Goal: Task Accomplishment & Management: Use online tool/utility

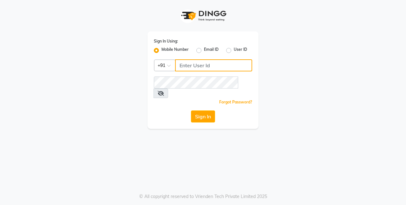
type input "8197227757"
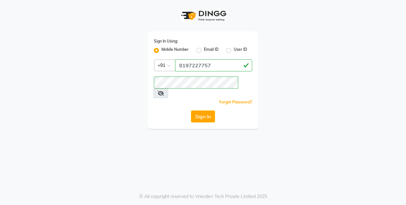
click at [196, 99] on div "Forgot Password?" at bounding box center [203, 102] width 98 height 7
click at [198, 111] on button "Sign In" at bounding box center [203, 116] width 24 height 12
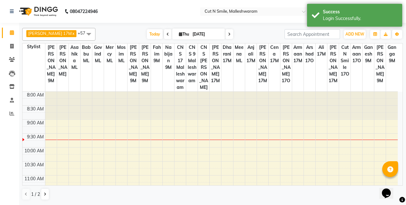
select select "en"
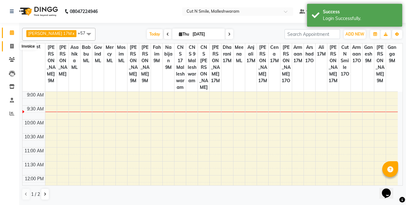
click at [11, 49] on span at bounding box center [11, 46] width 11 height 7
select select "7223"
select select "service"
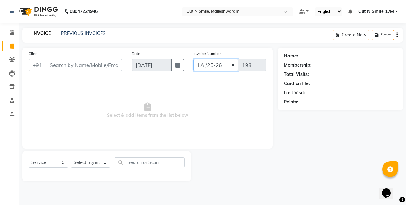
click at [221, 63] on select "NW/25-26 SW/2025-26 NA/2025-26 VN/25-26 LA /25-26" at bounding box center [216, 65] width 45 height 12
select select "7225"
click at [194, 59] on select "NW/25-26 SW/2025-26 NA/2025-26 VN/25-26 LA /25-26" at bounding box center [216, 65] width 45 height 12
type input "1458"
